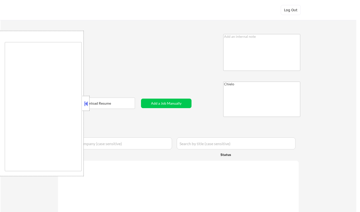
type textarea "[US_STATE][GEOGRAPHIC_DATA], [GEOGRAPHIC_DATA][US_STATE], [GEOGRAPHIC_DATA] [GE…"
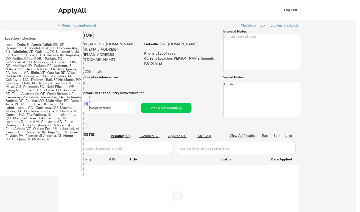
select select ""pending""
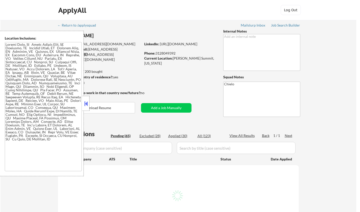
select select ""pending""
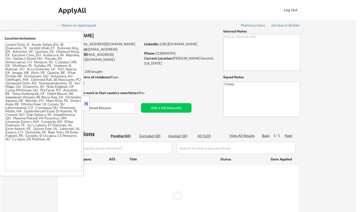
select select ""pending""
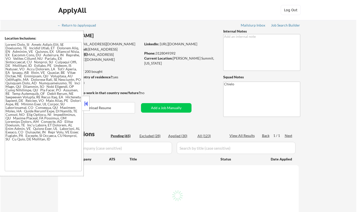
select select ""pending""
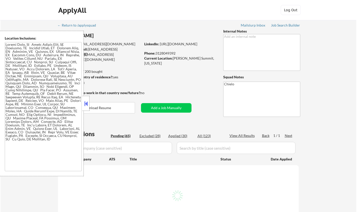
select select ""pending""
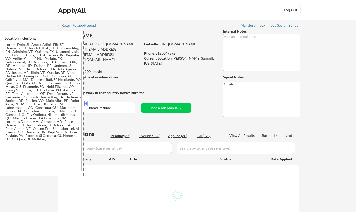
select select ""pending""
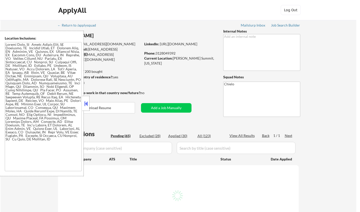
select select ""pending""
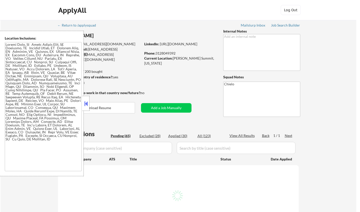
select select ""pending""
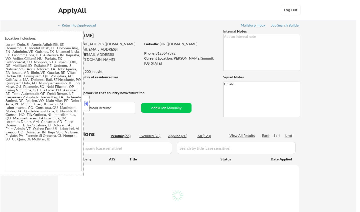
select select ""pending""
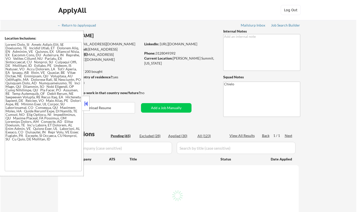
select select ""pending""
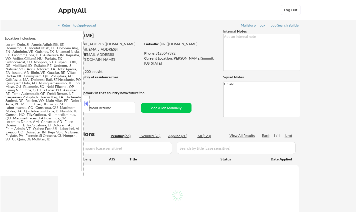
select select ""pending""
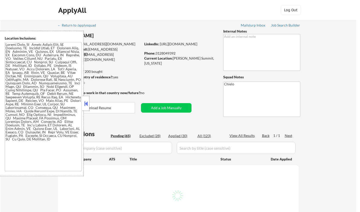
select select ""pending""
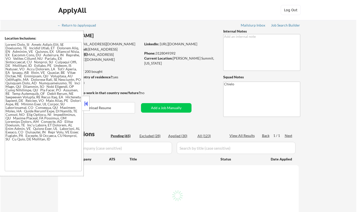
select select ""pending""
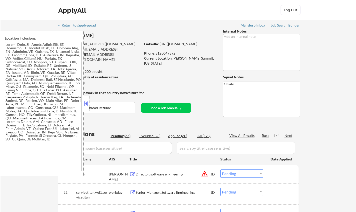
click at [87, 104] on button at bounding box center [86, 104] width 6 height 8
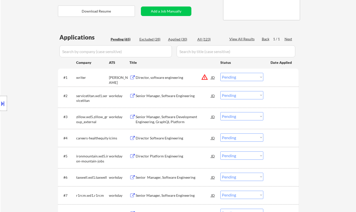
scroll to position [100, 0]
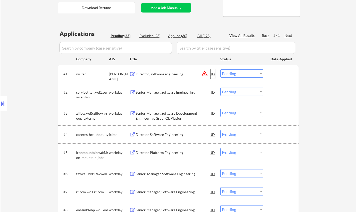
click at [214, 75] on div "JD" at bounding box center [213, 73] width 5 height 9
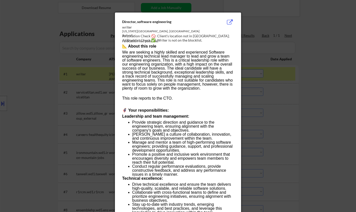
click at [344, 137] on div at bounding box center [178, 106] width 356 height 212
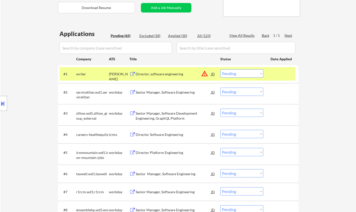
click at [254, 73] on select "Choose an option... Pending Applied Excluded (Questions) Excluded (Expired) Exc…" at bounding box center [242, 73] width 43 height 8
click at [221, 69] on select "Choose an option... Pending Applied Excluded (Questions) Excluded (Expired) Exc…" at bounding box center [242, 73] width 43 height 8
click at [3, 106] on button at bounding box center [3, 103] width 6 height 8
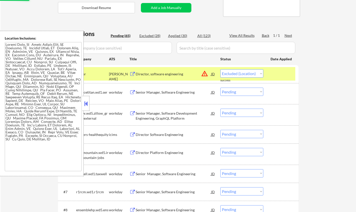
select select ""pending""
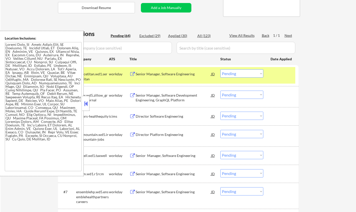
click at [87, 101] on button at bounding box center [86, 104] width 6 height 8
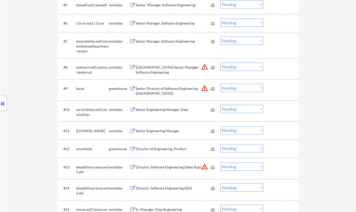
scroll to position [275, 0]
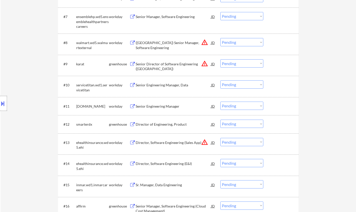
click at [160, 127] on div "Director of Engineering, Product" at bounding box center [174, 124] width 76 height 5
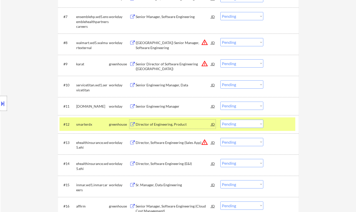
click at [252, 123] on select "Choose an option... Pending Applied Excluded (Questions) Excluded (Expired) Exc…" at bounding box center [242, 124] width 43 height 8
click at [221, 120] on select "Choose an option... Pending Applied Excluded (Questions) Excluded (Expired) Exc…" at bounding box center [242, 124] width 43 height 8
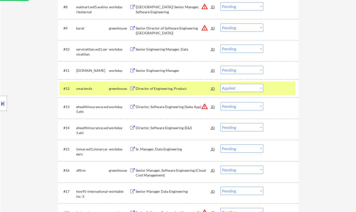
scroll to position [325, 0]
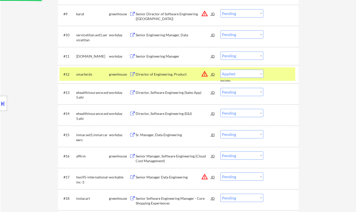
select select ""pending""
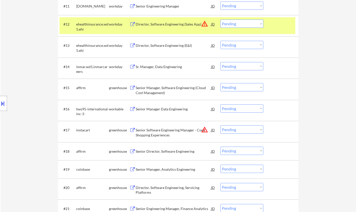
click at [151, 109] on div "Senior Manager Data Engineering" at bounding box center [174, 109] width 76 height 5
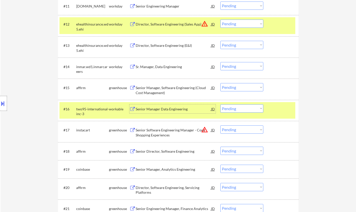
drag, startPoint x: 236, startPoint y: 109, endPoint x: 241, endPoint y: 112, distance: 6.3
click at [236, 109] on select "Choose an option... Pending Applied Excluded (Questions) Excluded (Expired) Exc…" at bounding box center [242, 108] width 43 height 8
click at [221, 104] on select "Choose an option... Pending Applied Excluded (Questions) Excluded (Expired) Exc…" at bounding box center [242, 108] width 43 height 8
select select ""pending""
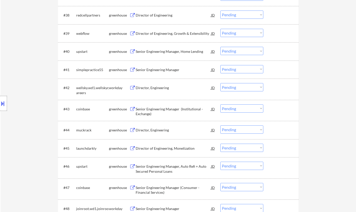
scroll to position [900, 0]
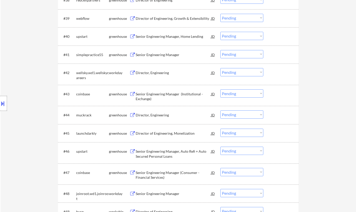
click at [154, 114] on div "Director, Engineering" at bounding box center [174, 115] width 76 height 5
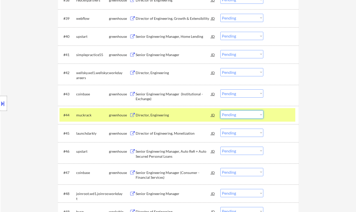
drag, startPoint x: 234, startPoint y: 114, endPoint x: 233, endPoint y: 118, distance: 3.8
click at [234, 114] on select "Choose an option... Pending Applied Excluded (Questions) Excluded (Expired) Exc…" at bounding box center [242, 114] width 43 height 8
click at [221, 110] on select "Choose an option... Pending Applied Excluded (Questions) Excluded (Expired) Exc…" at bounding box center [242, 114] width 43 height 8
select select ""pending""
